Goal: Information Seeking & Learning: Learn about a topic

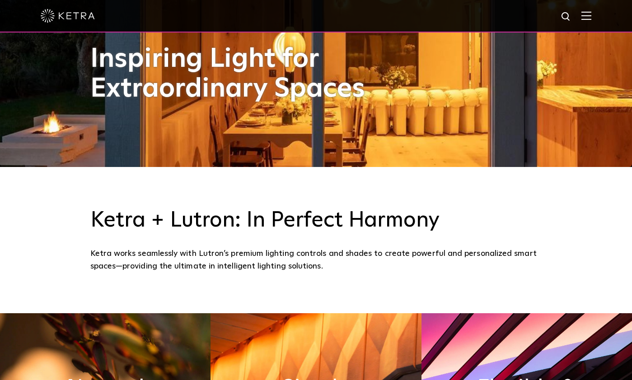
scroll to position [226, 0]
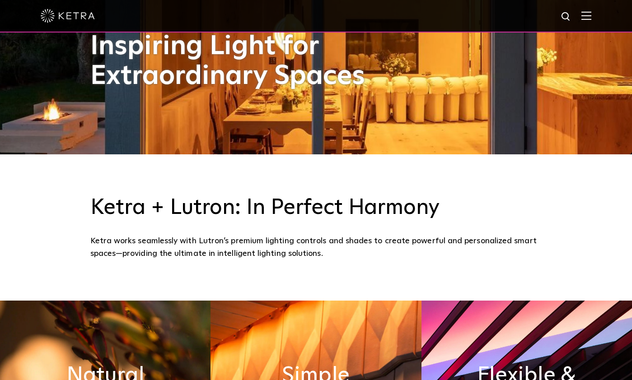
click at [236, 209] on h3 "Ketra + Lutron: In Perfect Harmony" at bounding box center [316, 208] width 452 height 26
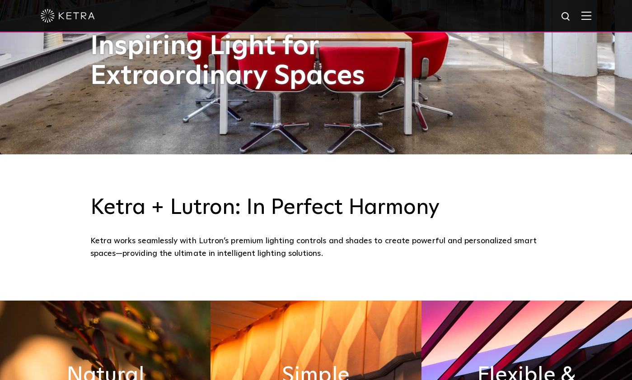
drag, startPoint x: 233, startPoint y: 201, endPoint x: 332, endPoint y: 270, distance: 120.7
drag, startPoint x: 332, startPoint y: 270, endPoint x: 326, endPoint y: 248, distance: 23.2
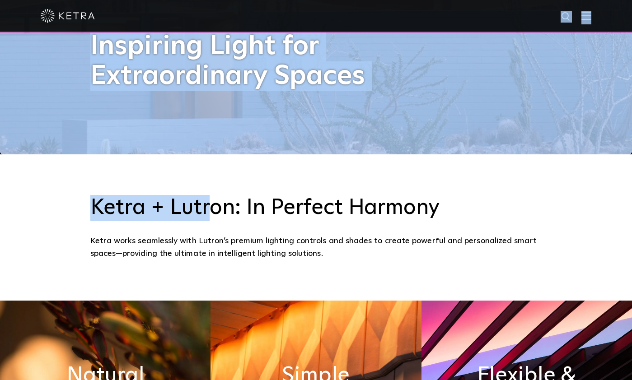
drag, startPoint x: 606, startPoint y: 17, endPoint x: 214, endPoint y: 197, distance: 431.8
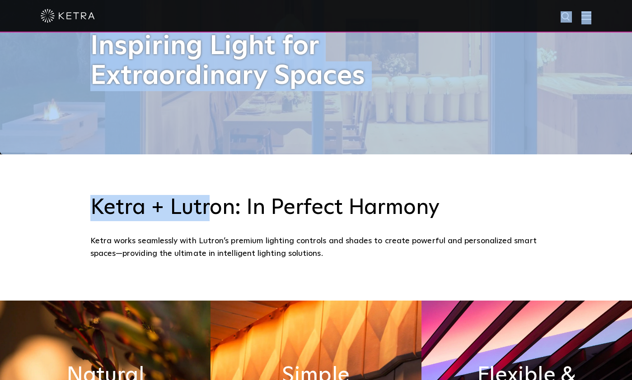
drag, startPoint x: 214, startPoint y: 197, endPoint x: 184, endPoint y: 233, distance: 46.8
click at [585, 23] on div at bounding box center [316, 16] width 551 height 32
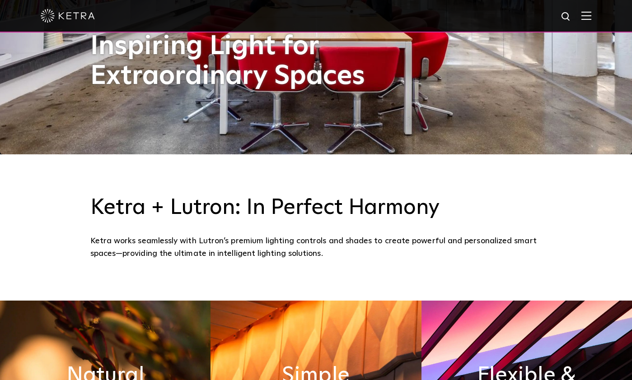
click at [278, 184] on div "Ketra + Lutron: In Perfect Harmony Ketra works seamlessly with Lutron’s premium…" at bounding box center [316, 228] width 632 height 146
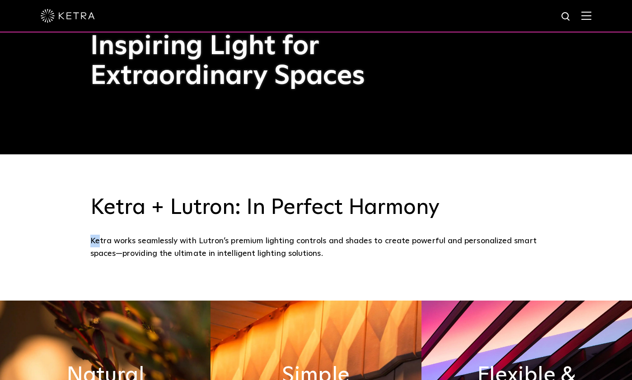
drag, startPoint x: 98, startPoint y: 236, endPoint x: 80, endPoint y: 244, distance: 18.8
click at [80, 244] on div "Ketra + Lutron: In Perfect Harmony Ketra works seamlessly with Lutron’s premium…" at bounding box center [316, 228] width 632 height 146
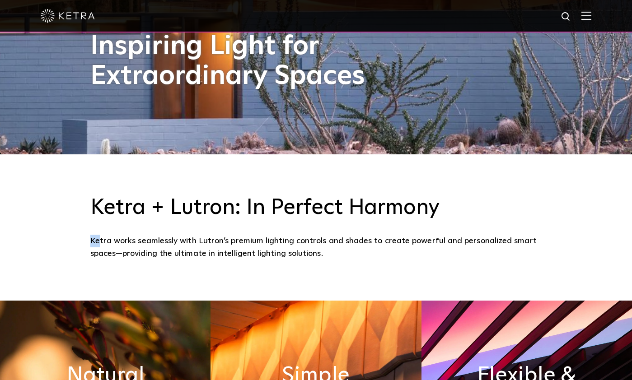
drag, startPoint x: 80, startPoint y: 242, endPoint x: 70, endPoint y: 250, distance: 13.2
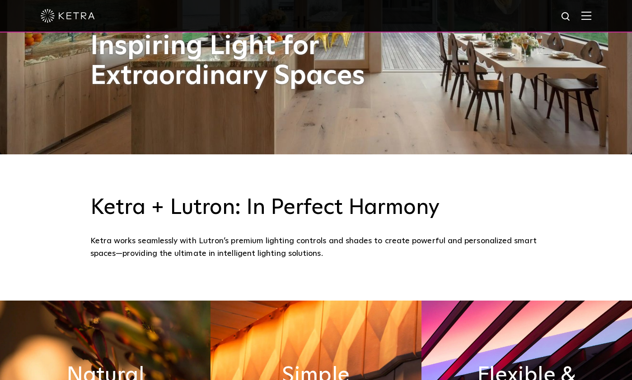
drag, startPoint x: 70, startPoint y: 250, endPoint x: 591, endPoint y: 23, distance: 569.0
click at [591, 23] on div at bounding box center [316, 16] width 551 height 32
drag, startPoint x: 591, startPoint y: 23, endPoint x: 584, endPoint y: 20, distance: 7.6
click at [589, 21] on div at bounding box center [316, 16] width 551 height 32
click at [591, 11] on div at bounding box center [316, 16] width 551 height 32
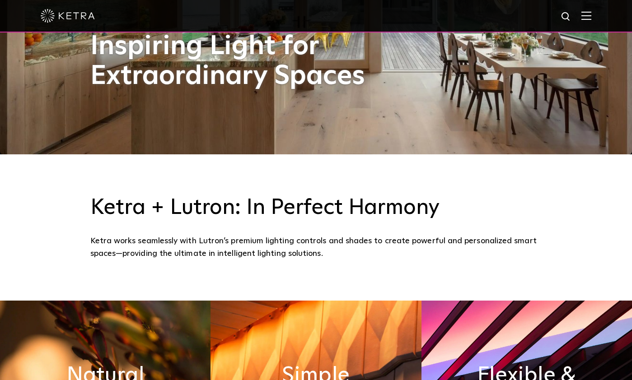
click at [591, 17] on img at bounding box center [587, 15] width 10 height 9
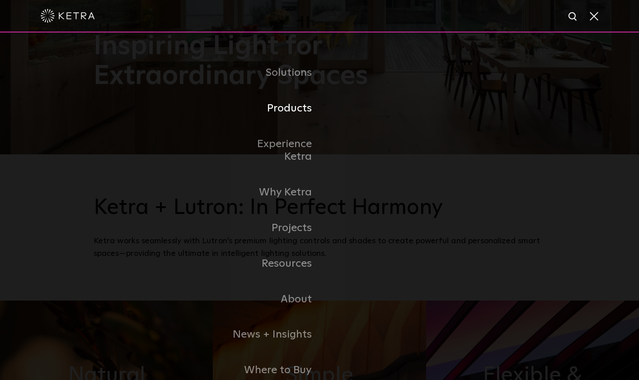
click at [294, 116] on link "Products" at bounding box center [273, 109] width 93 height 36
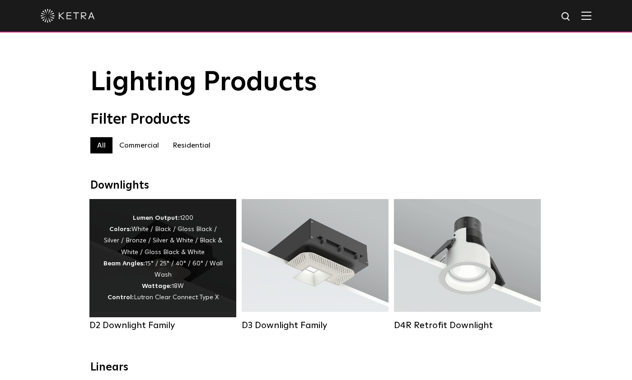
click at [178, 288] on div "Lumen Output: 1200 Colors: White / Black / Gloss Black / Silver / Bronze / Silv…" at bounding box center [163, 258] width 120 height 91
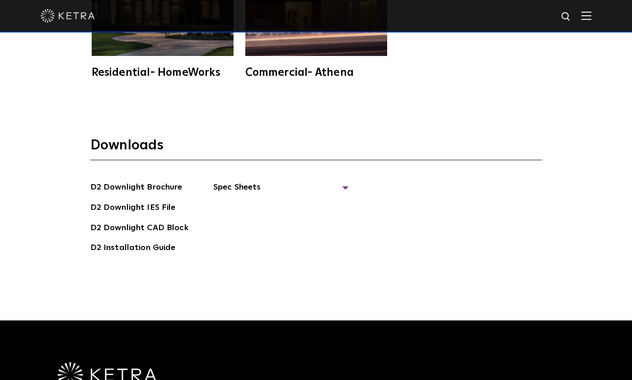
scroll to position [2440, 0]
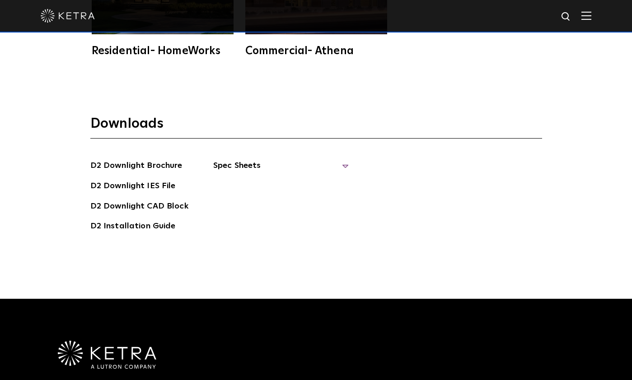
click at [246, 160] on span "Spec Sheets" at bounding box center [281, 170] width 136 height 20
